Goal: Information Seeking & Learning: Learn about a topic

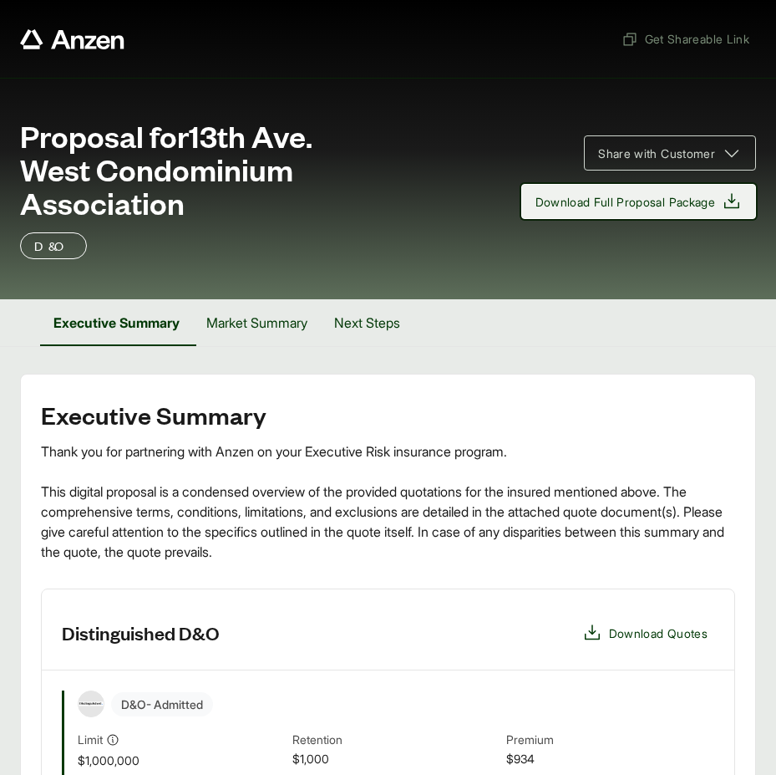
click at [727, 204] on icon at bounding box center [732, 201] width 20 height 20
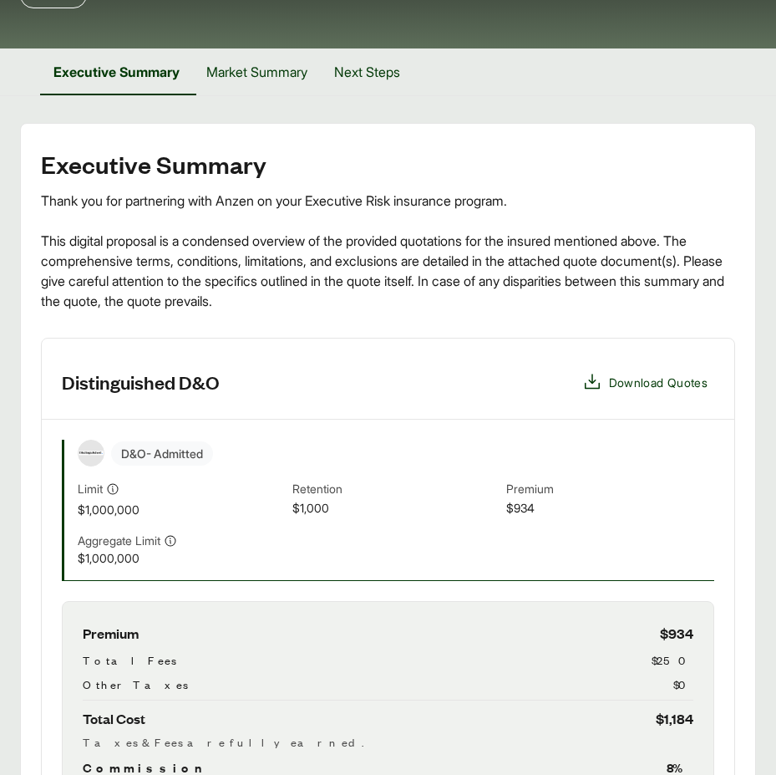
scroll to position [84, 0]
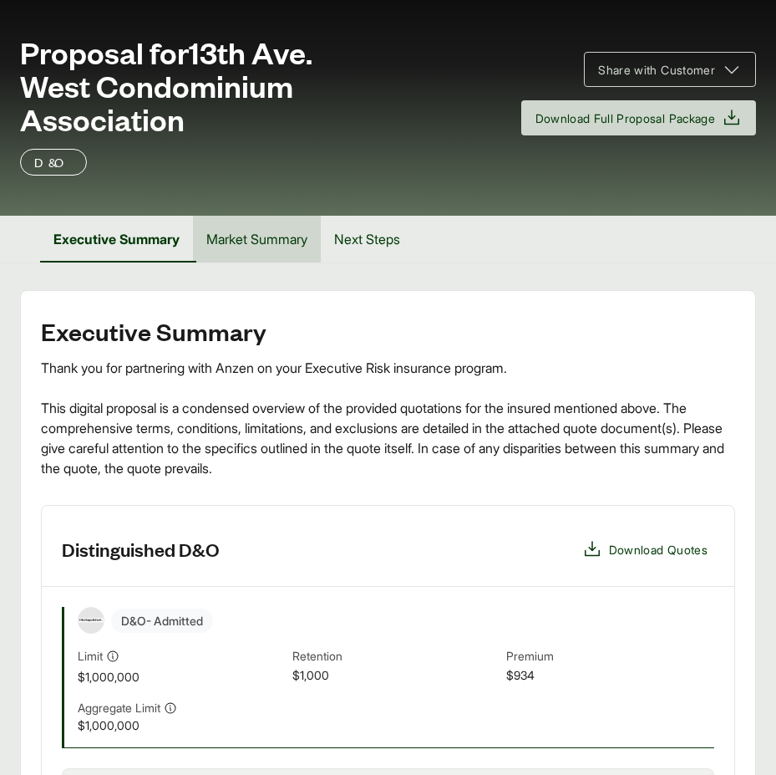
click at [257, 238] on button "Market Summary" at bounding box center [257, 239] width 128 height 47
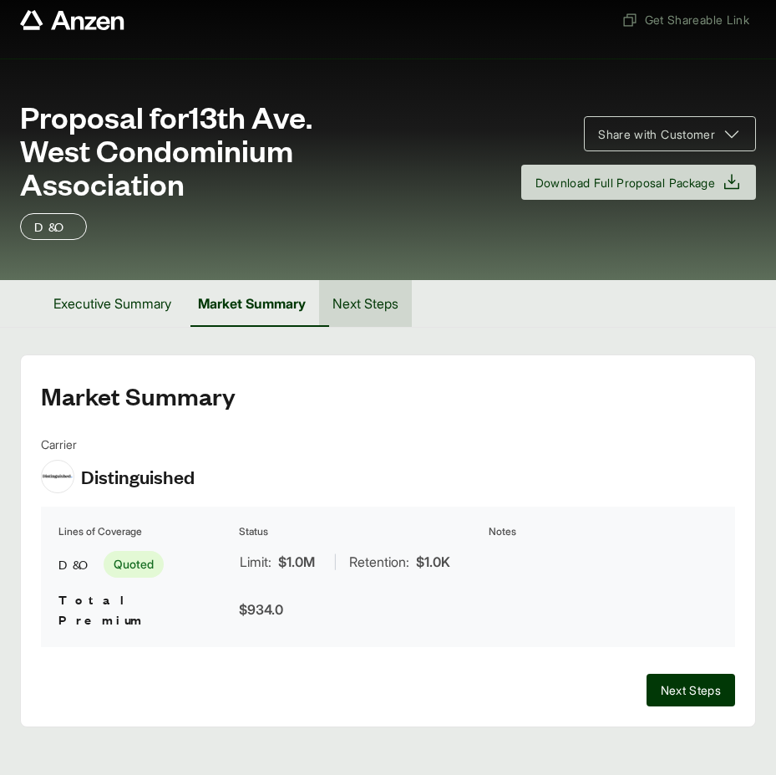
click at [360, 318] on button "Next Steps" at bounding box center [365, 303] width 93 height 47
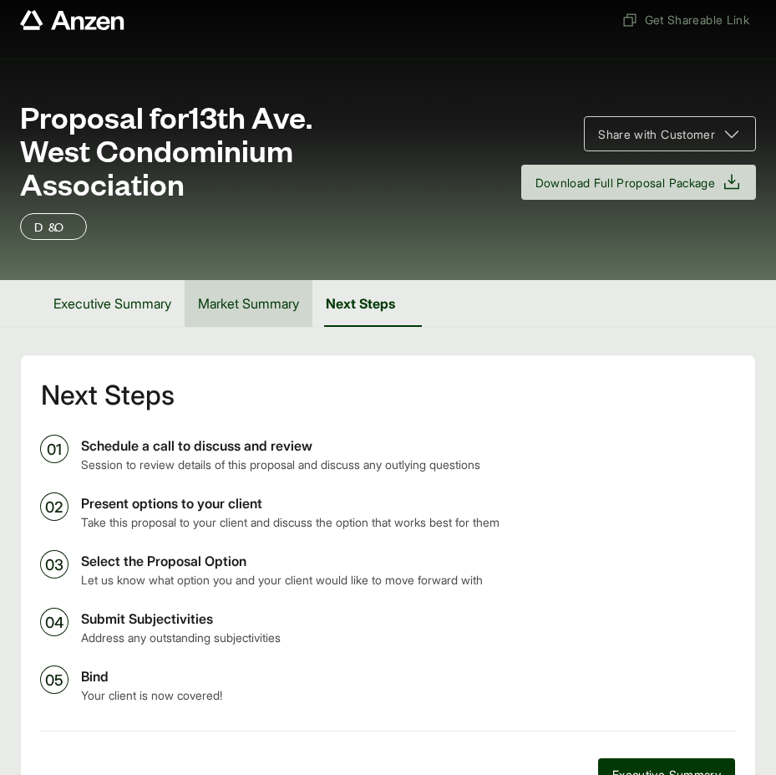
click at [282, 313] on button "Market Summary" at bounding box center [249, 303] width 128 height 47
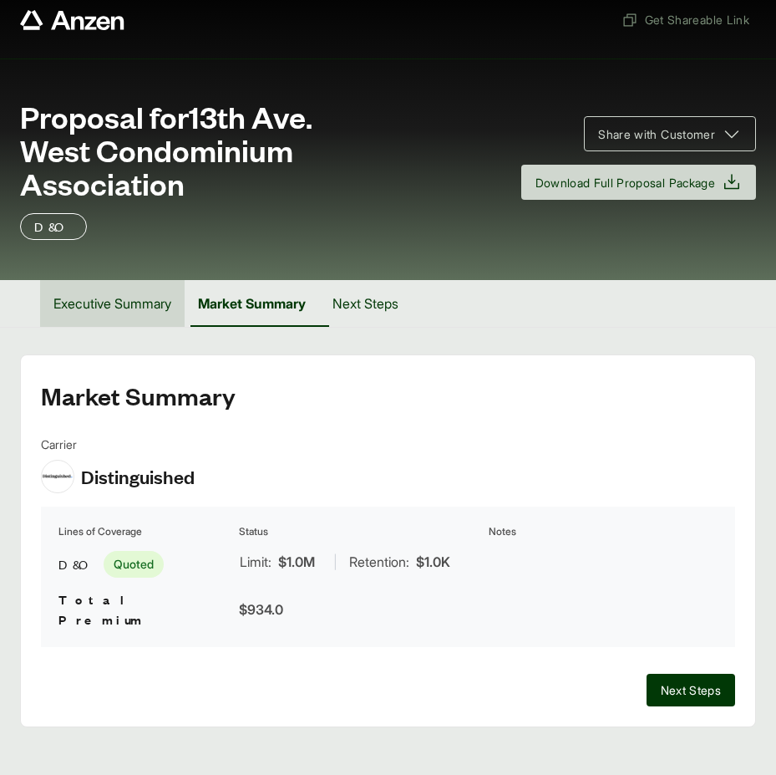
click at [127, 297] on button "Executive Summary" at bounding box center [112, 303] width 145 height 47
